Goal: Information Seeking & Learning: Learn about a topic

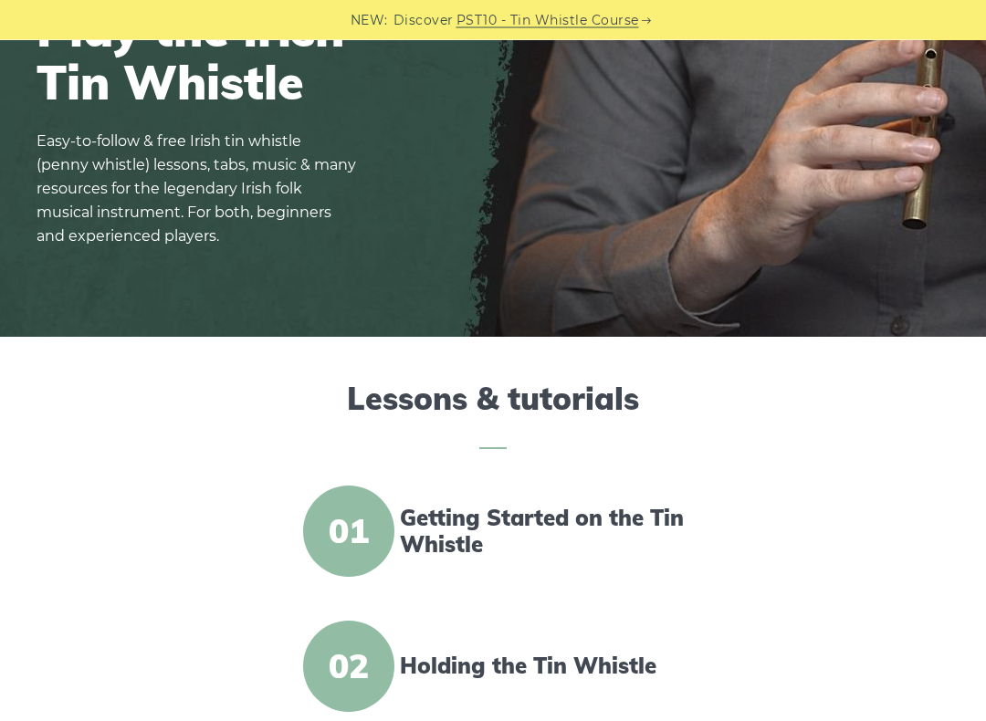
scroll to position [253, 0]
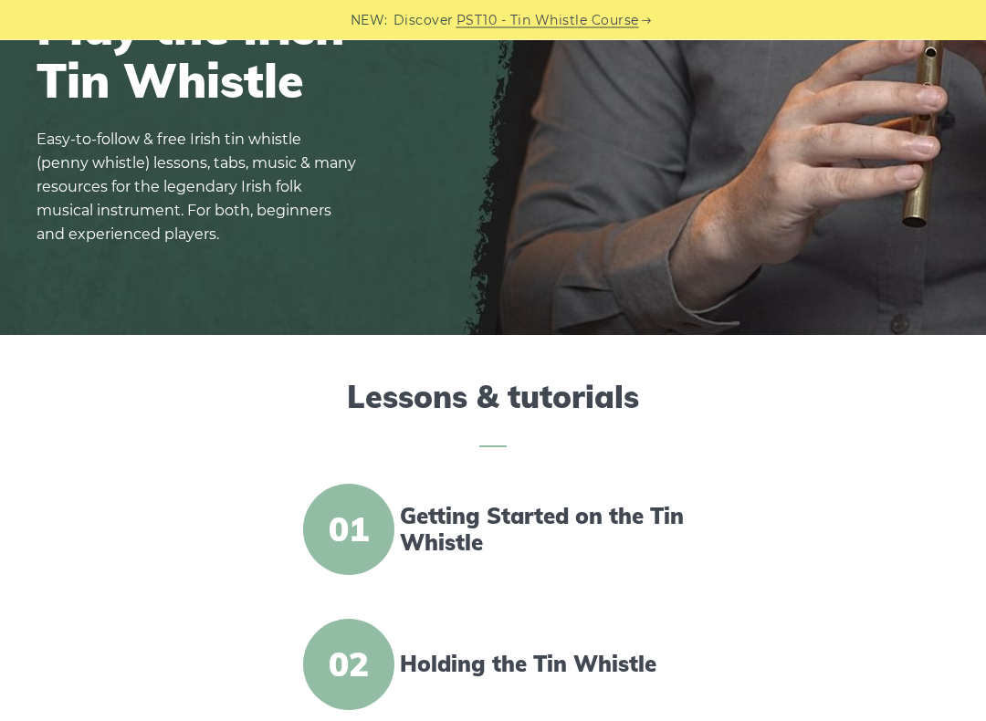
click at [457, 514] on link "Getting Started on the Tin Whistle" at bounding box center [546, 530] width 292 height 53
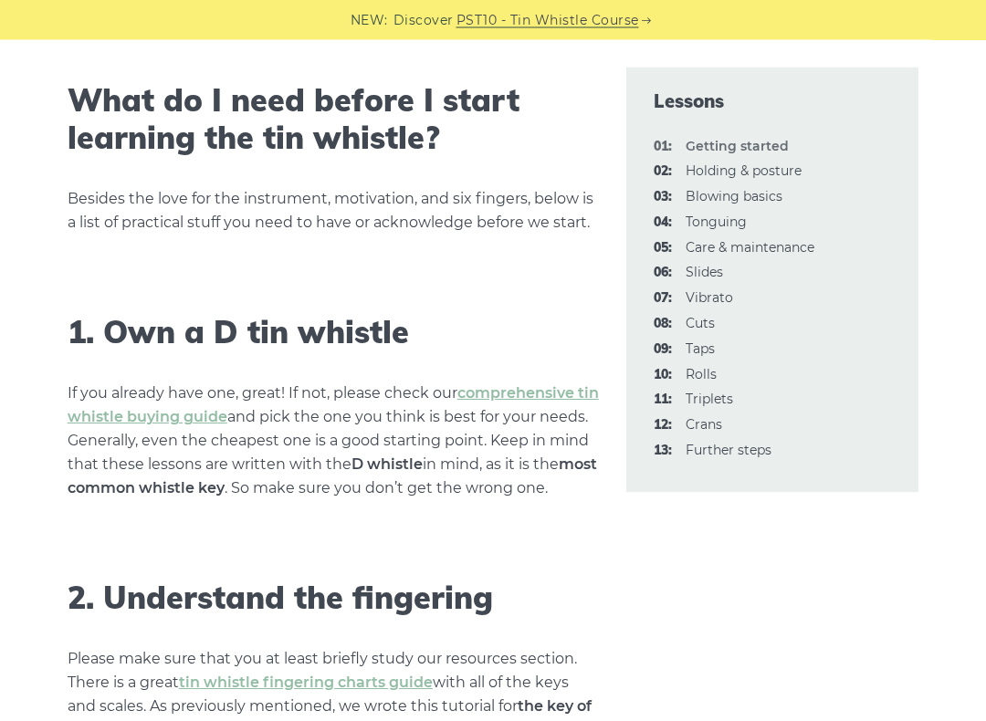
scroll to position [999, 0]
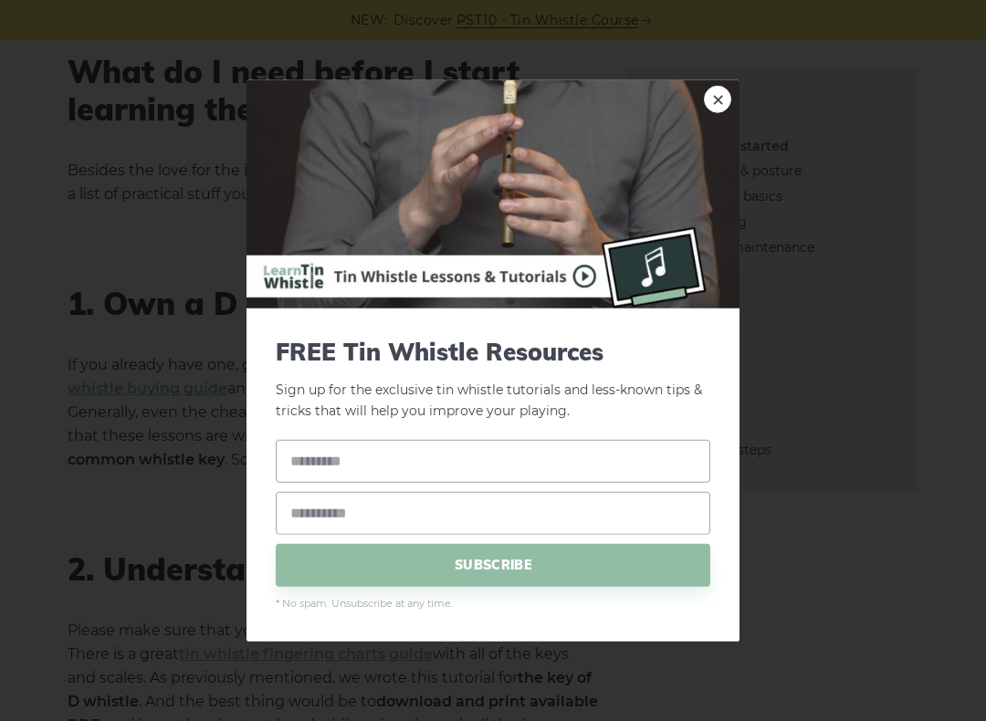
click at [710, 110] on link "×" at bounding box center [717, 99] width 27 height 27
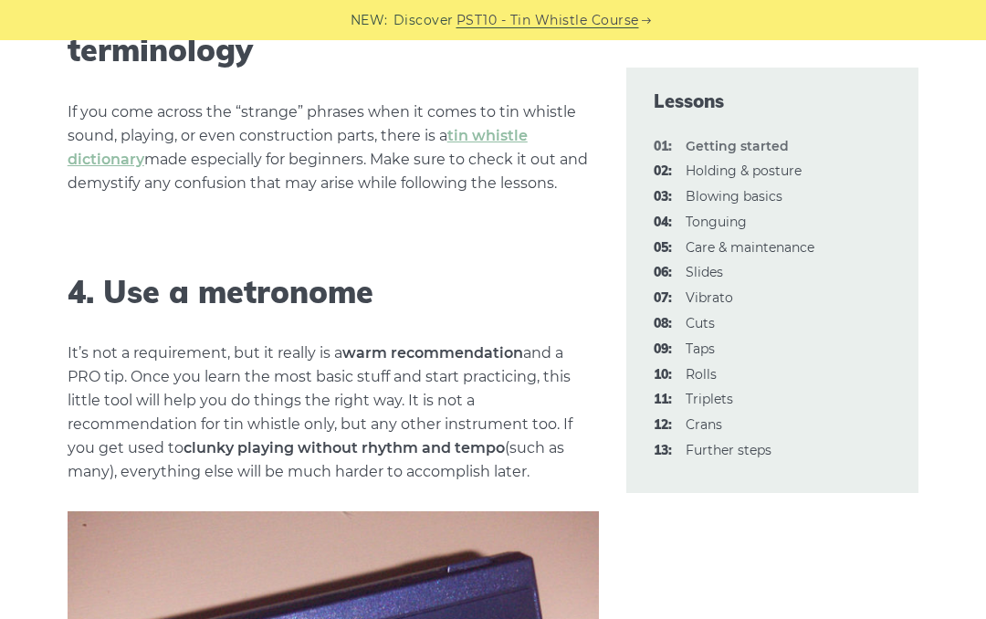
scroll to position [1853, 0]
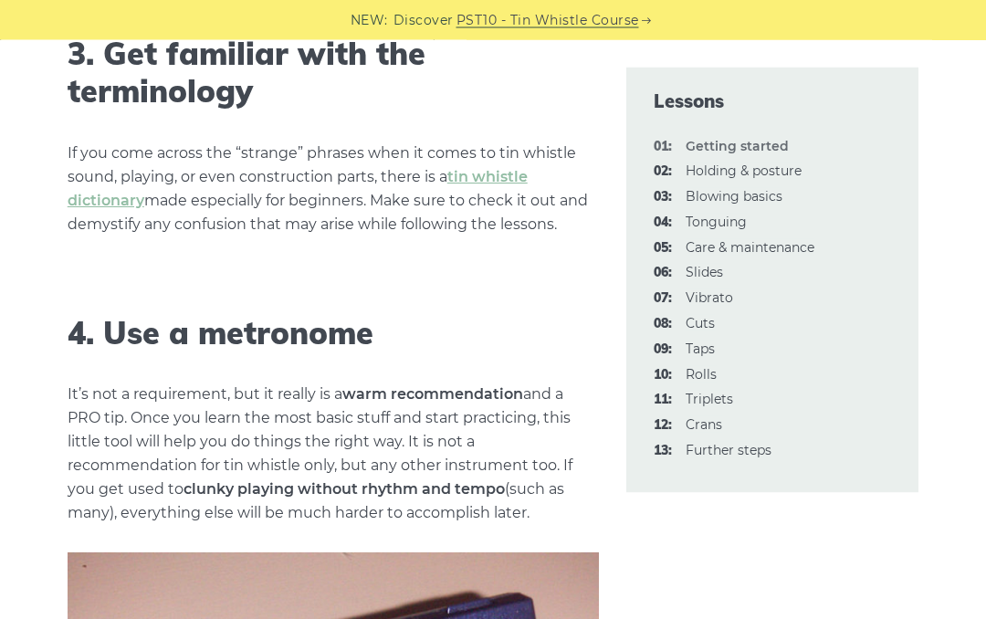
click at [489, 201] on link "tin whistle dictionary" at bounding box center [298, 189] width 460 height 41
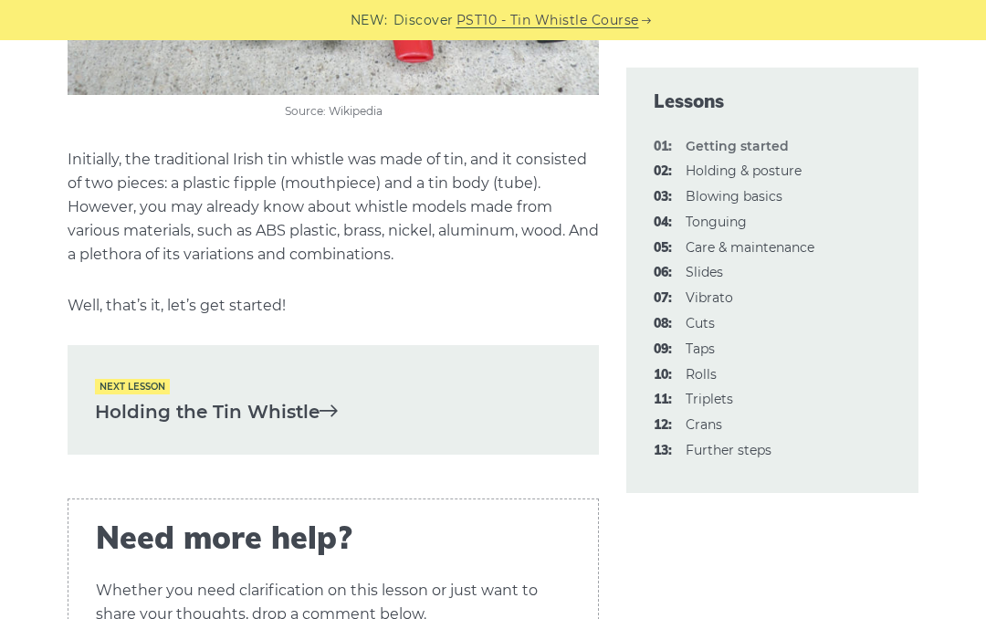
scroll to position [3702, 0]
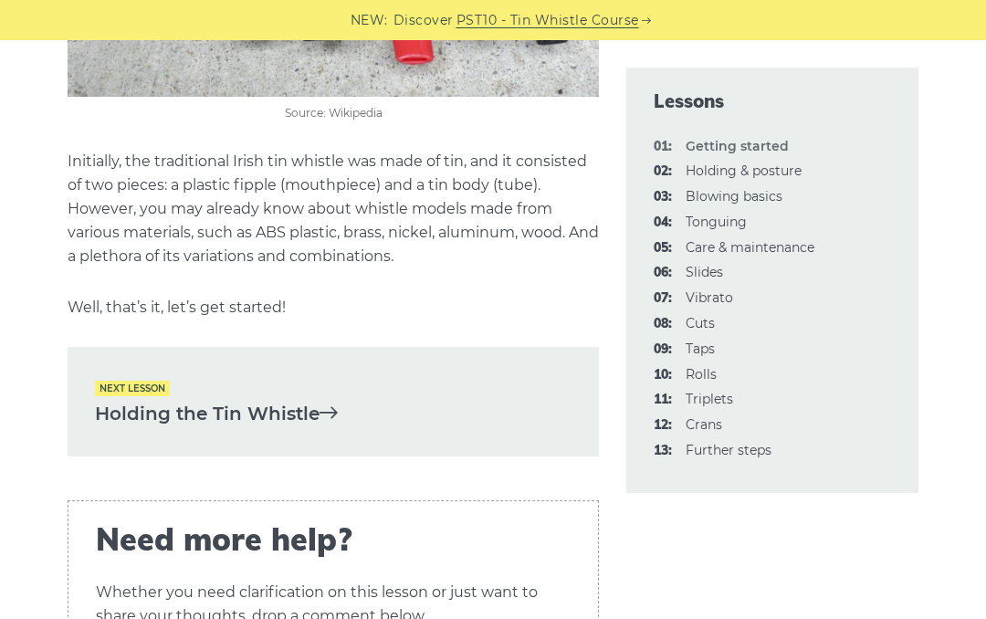
click at [288, 425] on link "Holding the Tin Whistle" at bounding box center [333, 414] width 477 height 30
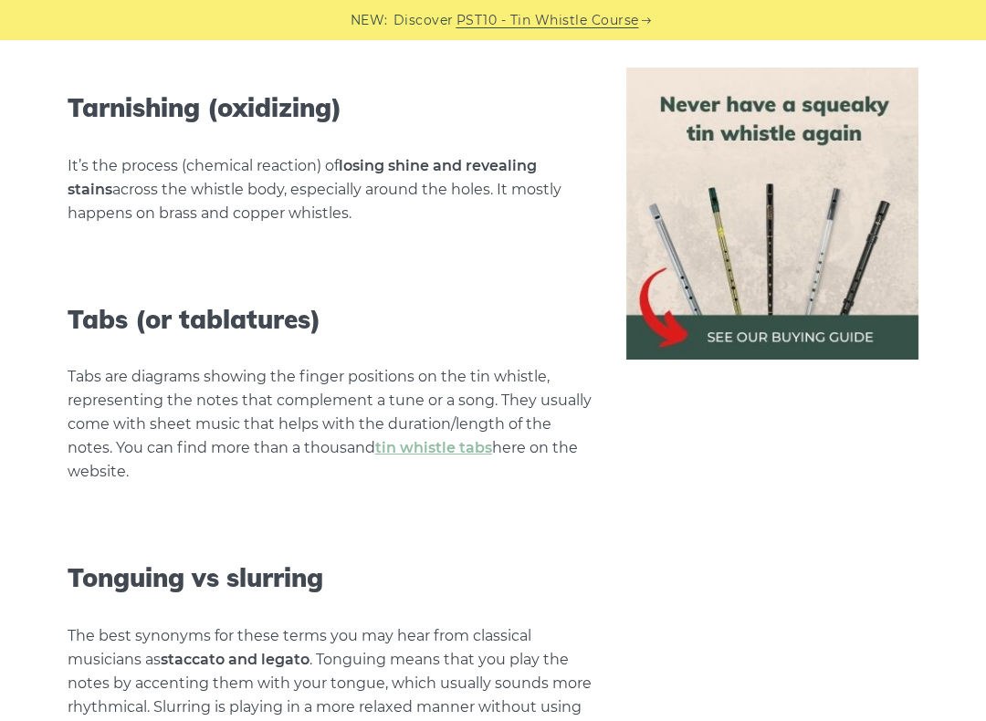
scroll to position [8303, 0]
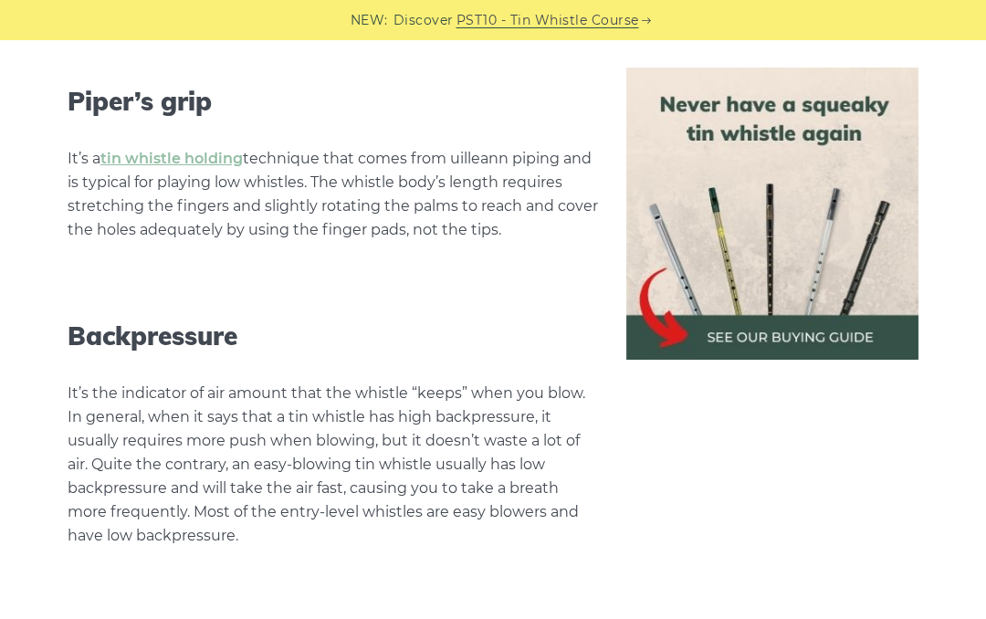
scroll to position [7481, 0]
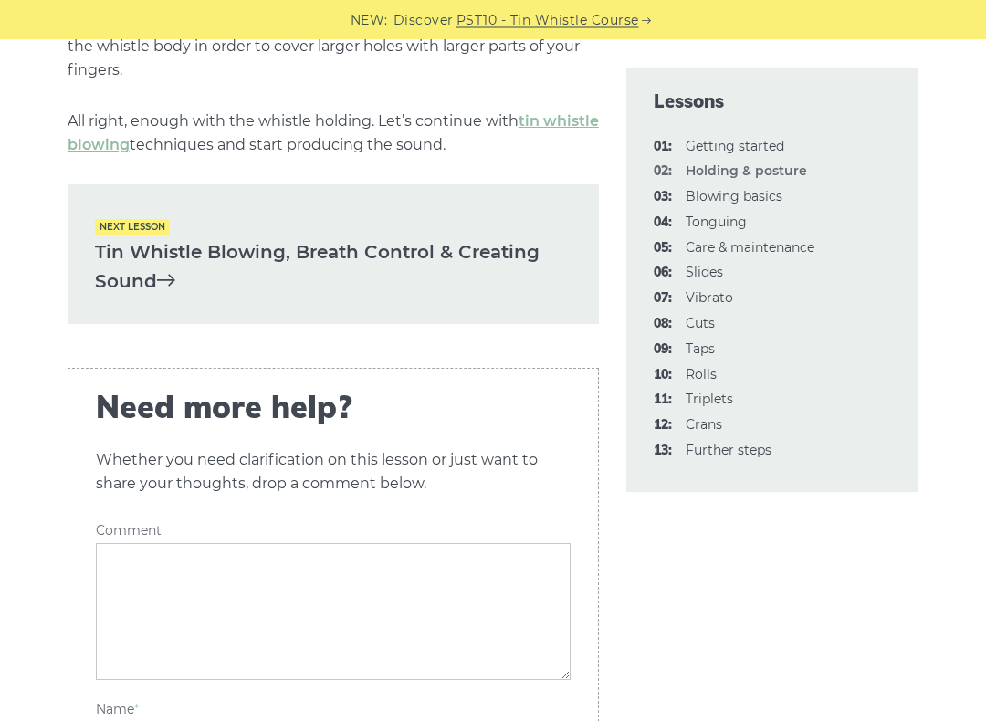
scroll to position [2750, 0]
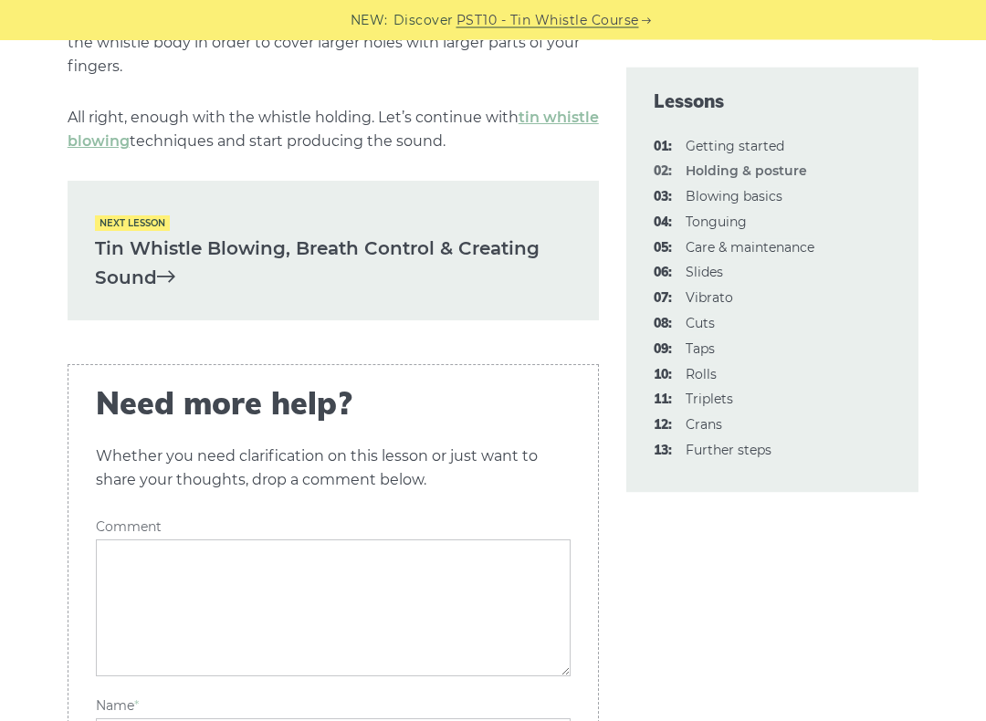
click at [137, 252] on link "Tin Whistle Blowing, Breath Control & Creating Sound" at bounding box center [333, 264] width 477 height 59
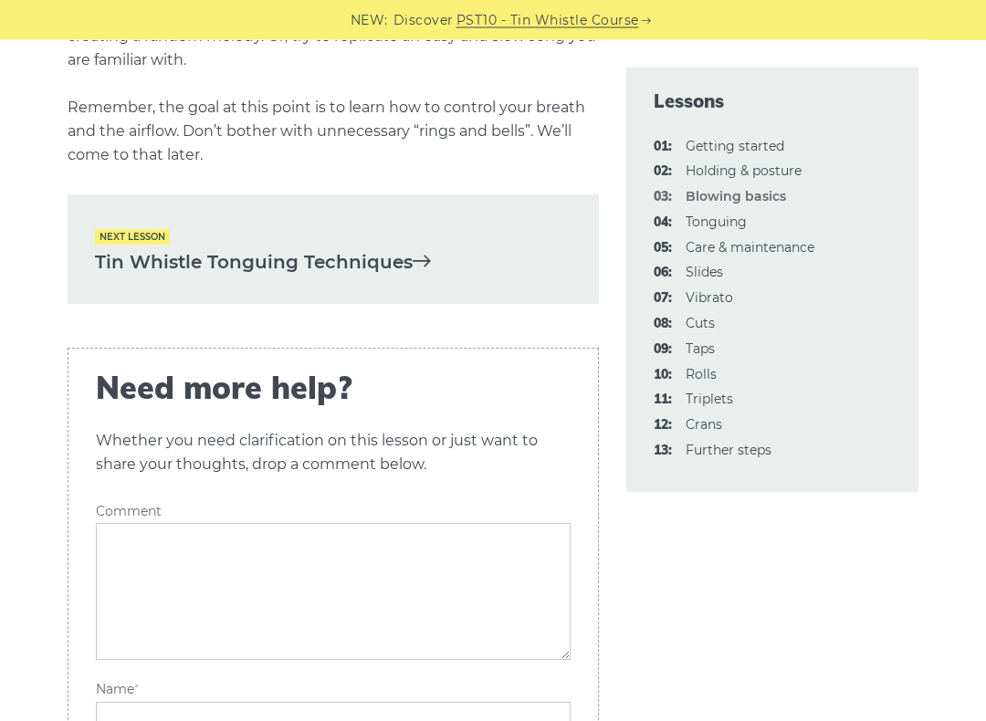
scroll to position [3864, 0]
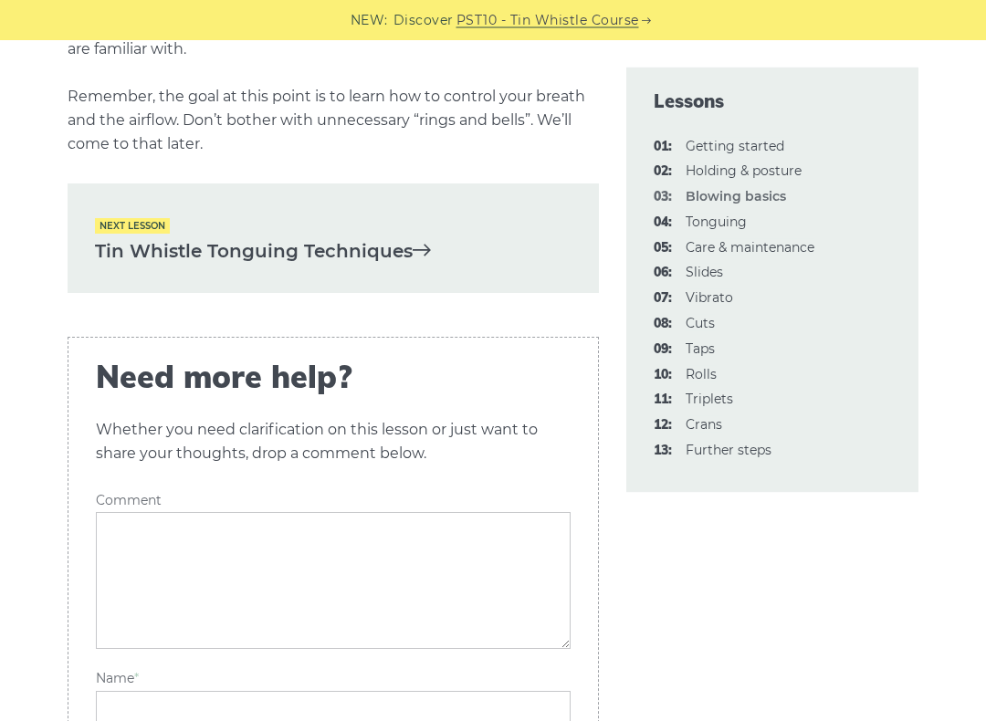
click at [327, 243] on link "Tin Whistle Tonguing Techniques" at bounding box center [333, 252] width 477 height 30
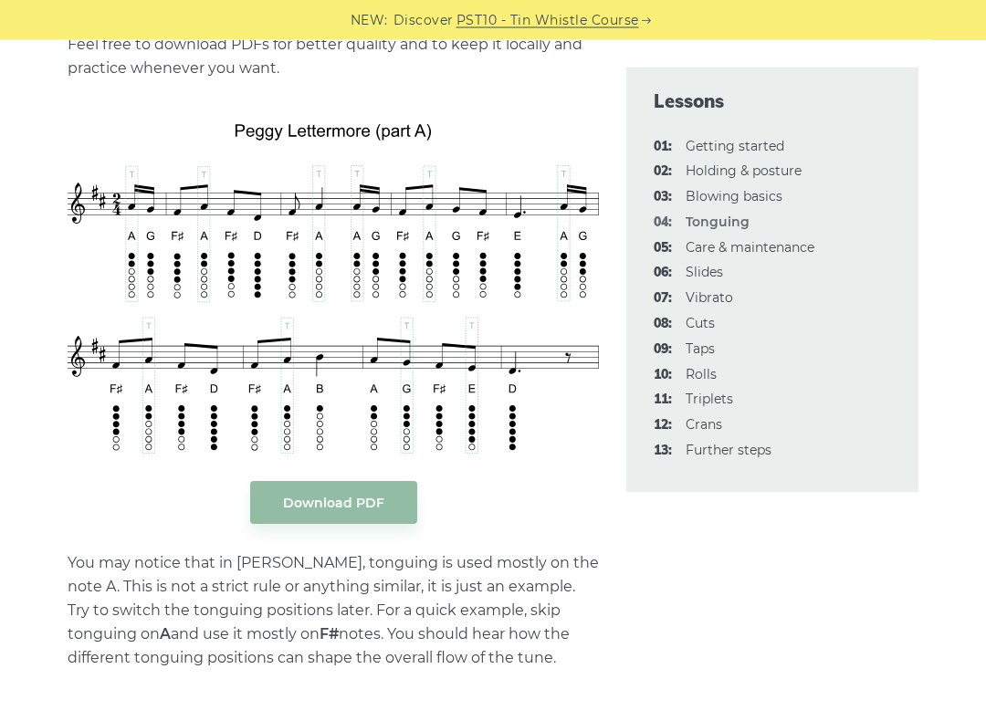
scroll to position [3950, 0]
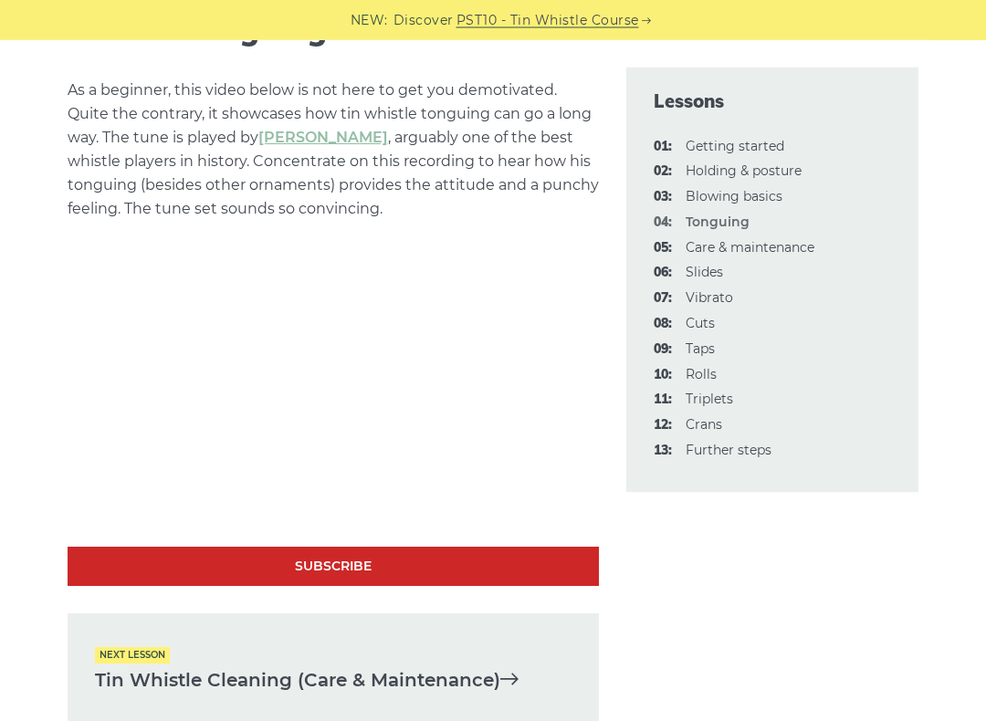
scroll to position [5401, 0]
